Goal: Task Accomplishment & Management: Use online tool/utility

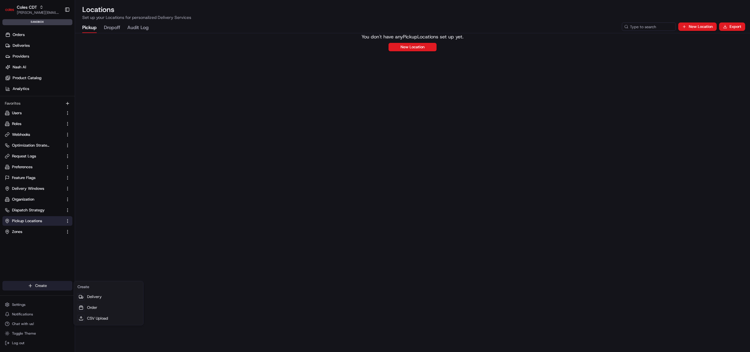
click at [36, 286] on html "Coles CDT [PERSON_NAME][EMAIL_ADDRESS][DOMAIN_NAME] Toggle Sidebar sandbox Orde…" at bounding box center [375, 176] width 750 height 352
click at [96, 317] on link "CSV Upload" at bounding box center [108, 318] width 67 height 11
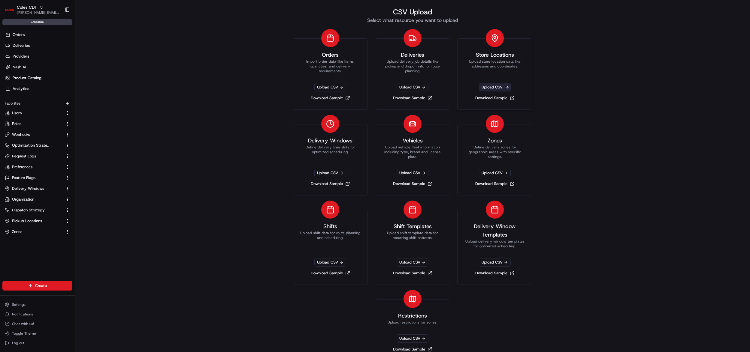
click at [500, 89] on span "Upload CSV" at bounding box center [495, 87] width 32 height 8
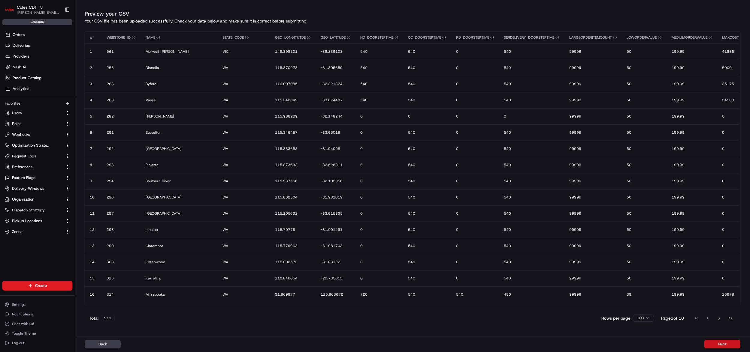
click at [723, 344] on button "Next" at bounding box center [722, 344] width 36 height 8
